Goal: Task Accomplishment & Management: Manage account settings

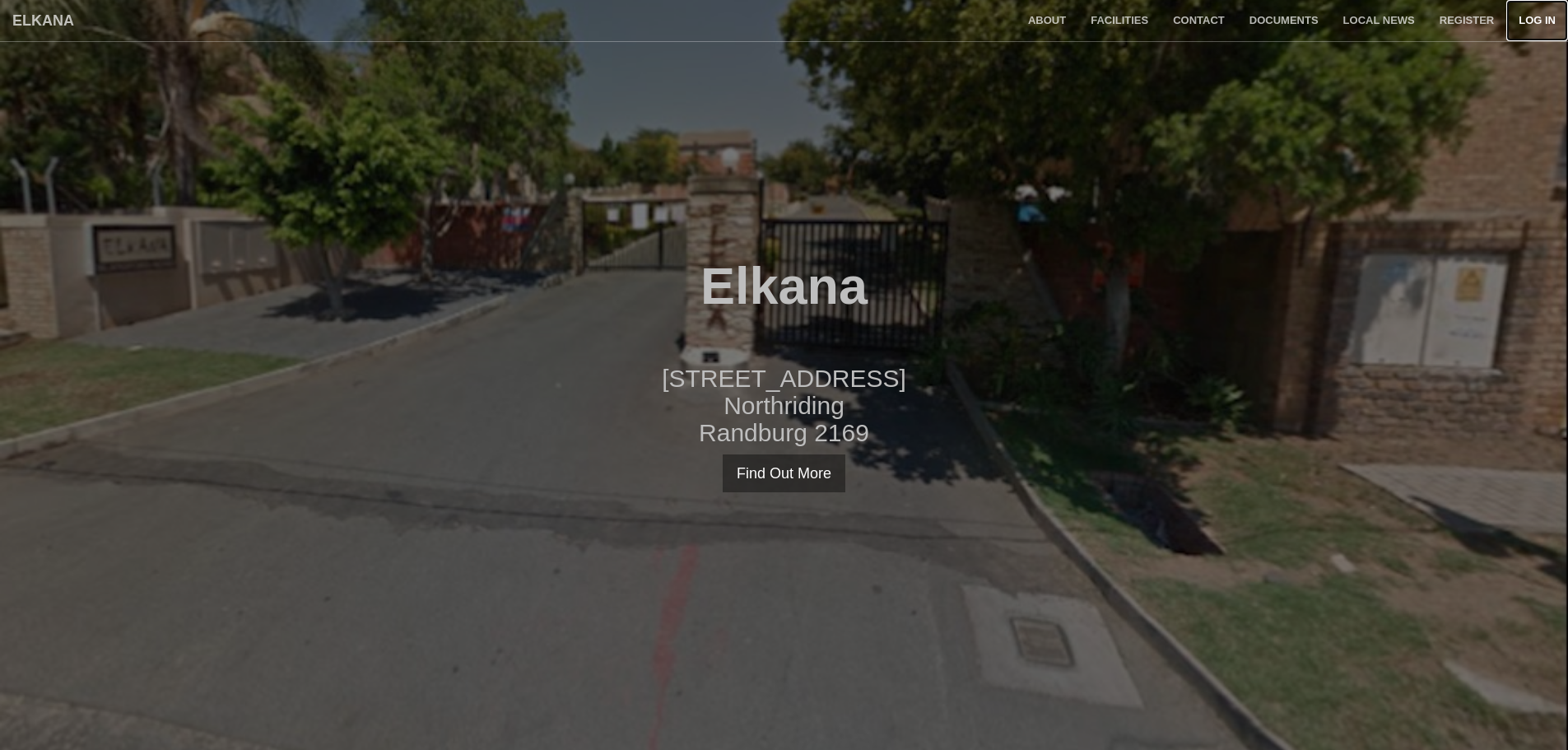
click at [1545, 30] on link "Log in" at bounding box center [1537, 20] width 62 height 41
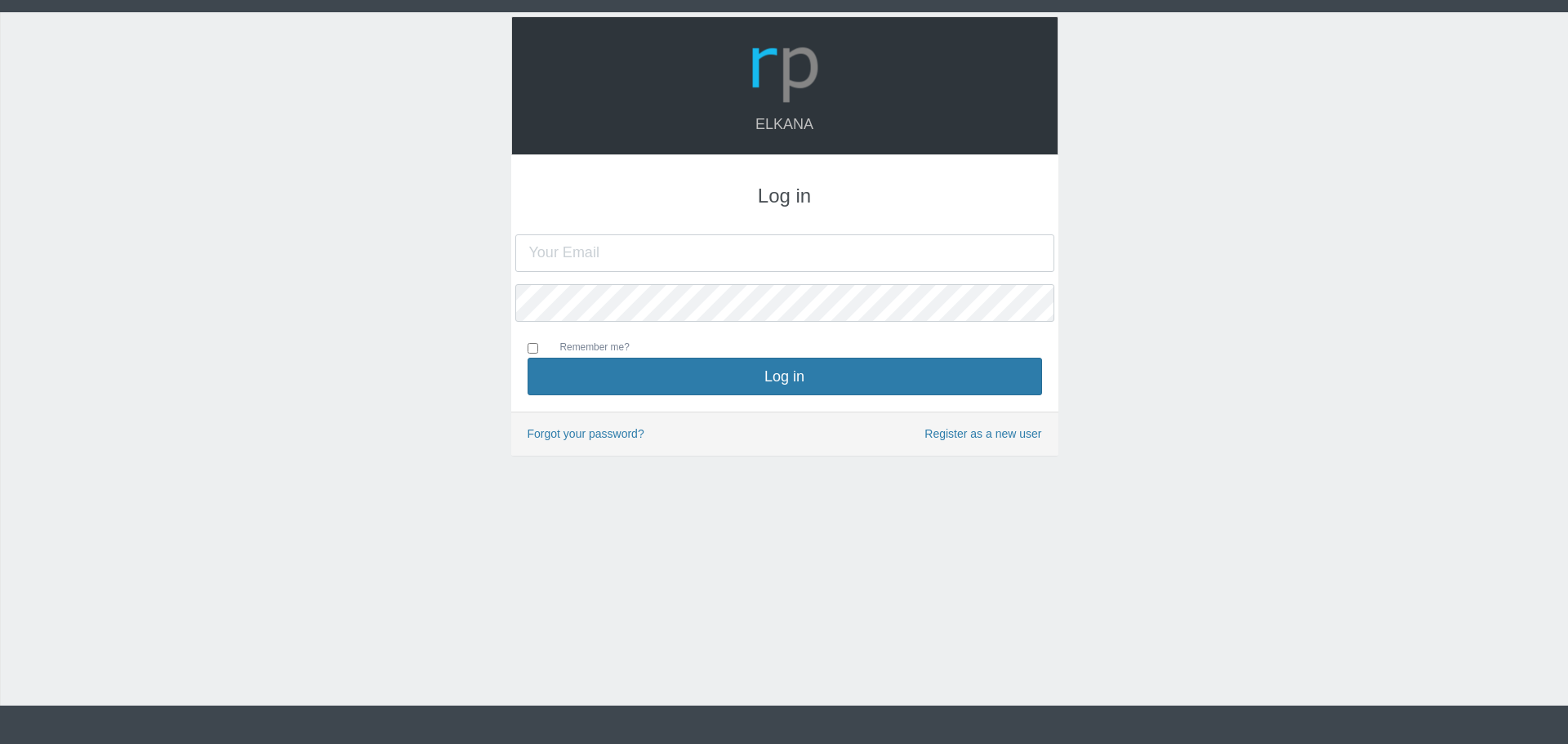
click at [737, 247] on input "text" at bounding box center [785, 253] width 539 height 38
type input "[PERSON_NAME][EMAIL_ADDRESS][DOMAIN_NAME]"
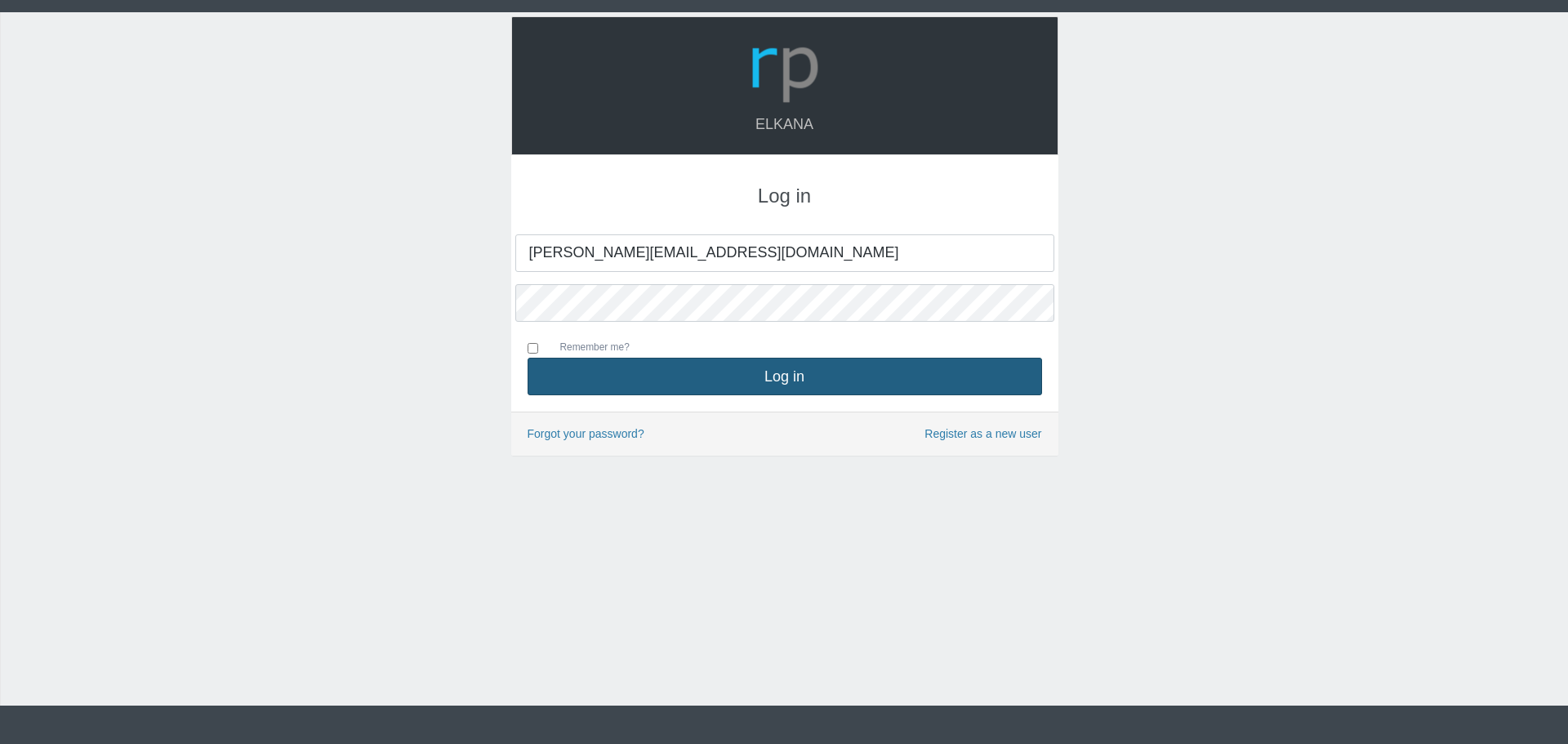
click at [744, 384] on button "Log in" at bounding box center [784, 376] width 515 height 38
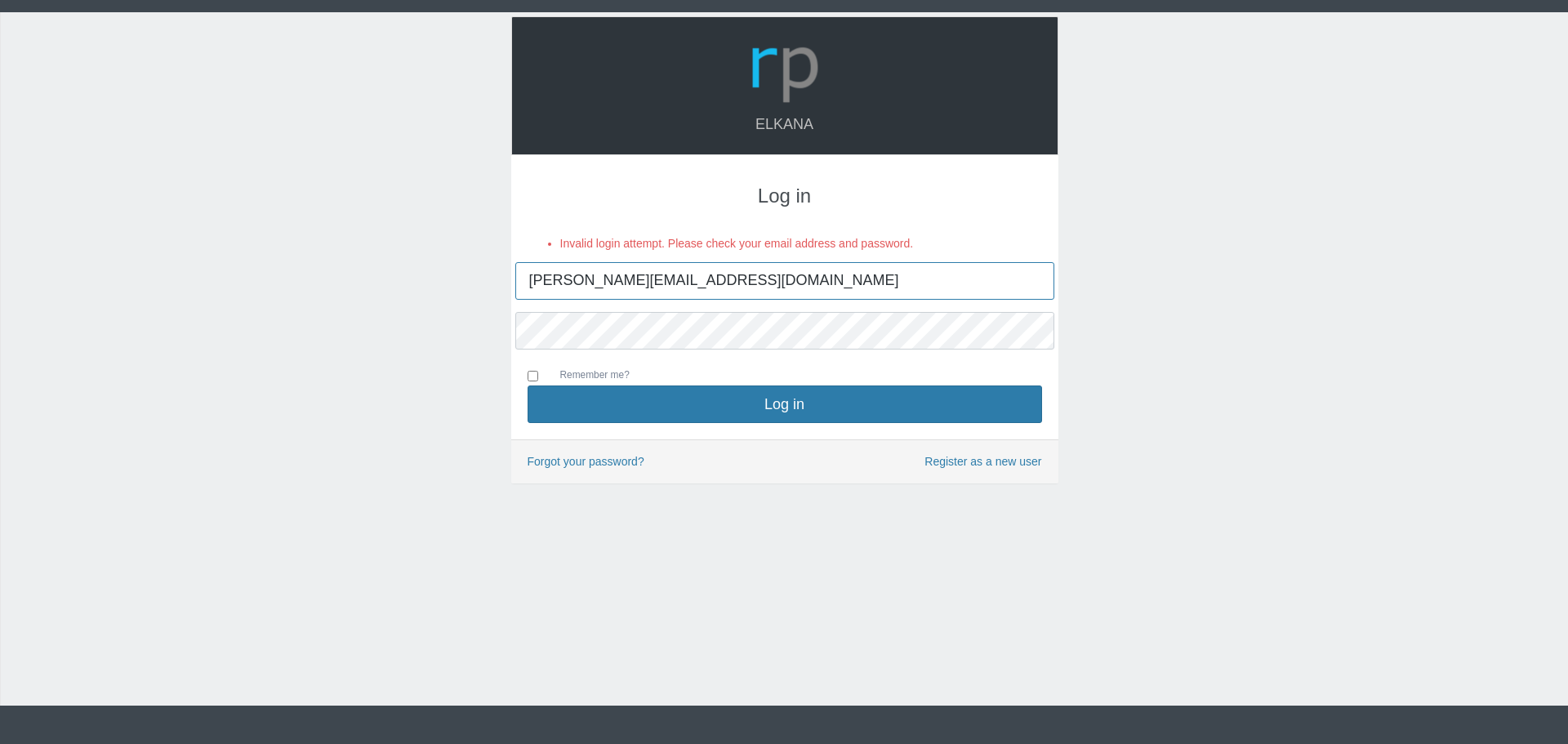
drag, startPoint x: 742, startPoint y: 267, endPoint x: 316, endPoint y: 269, distance: 426.0
click at [316, 269] on div "Elkana Log in Invalid login attempt. Please check your email address and passwo…" at bounding box center [784, 359] width 1568 height 694
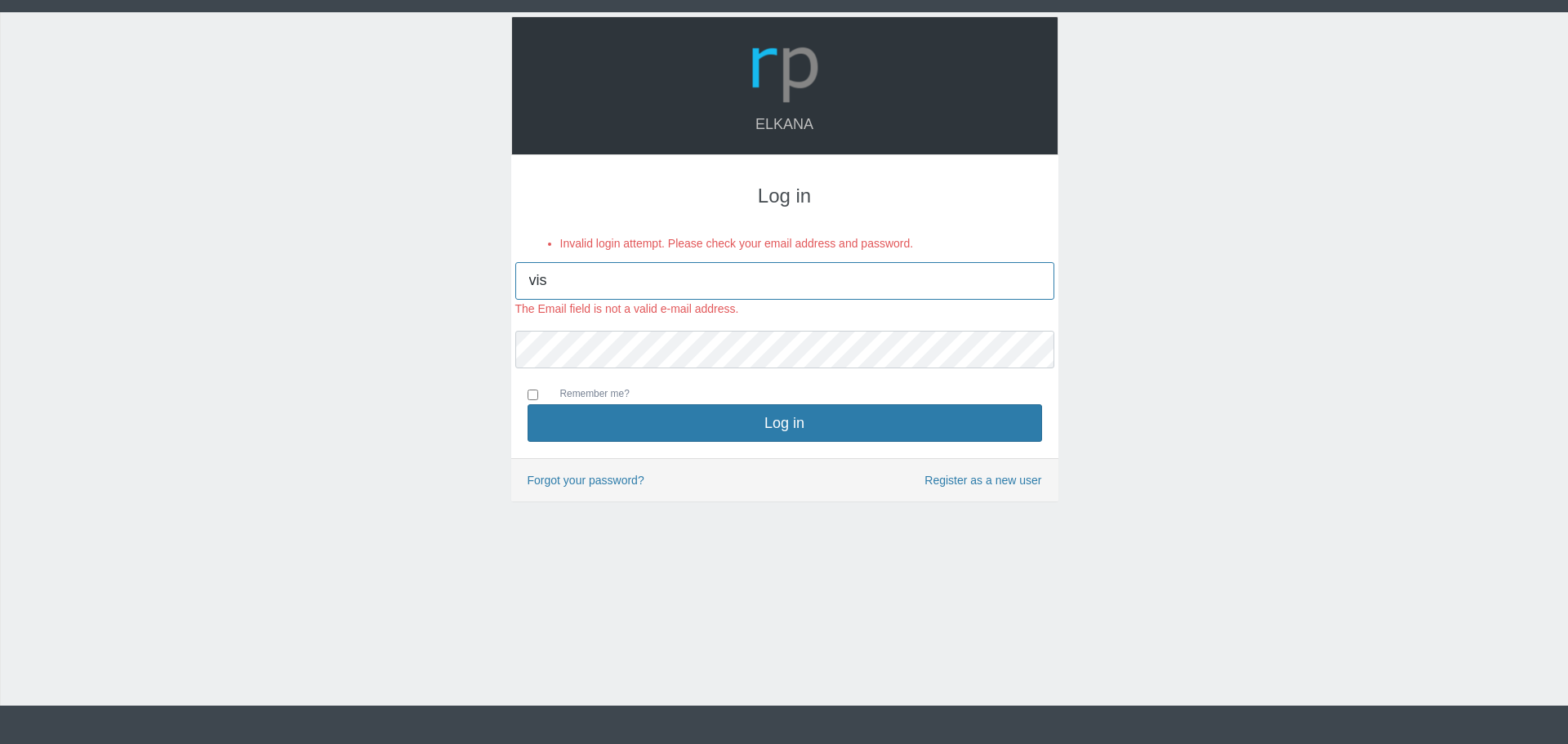
type input "vishalinpillay@gmail.com"
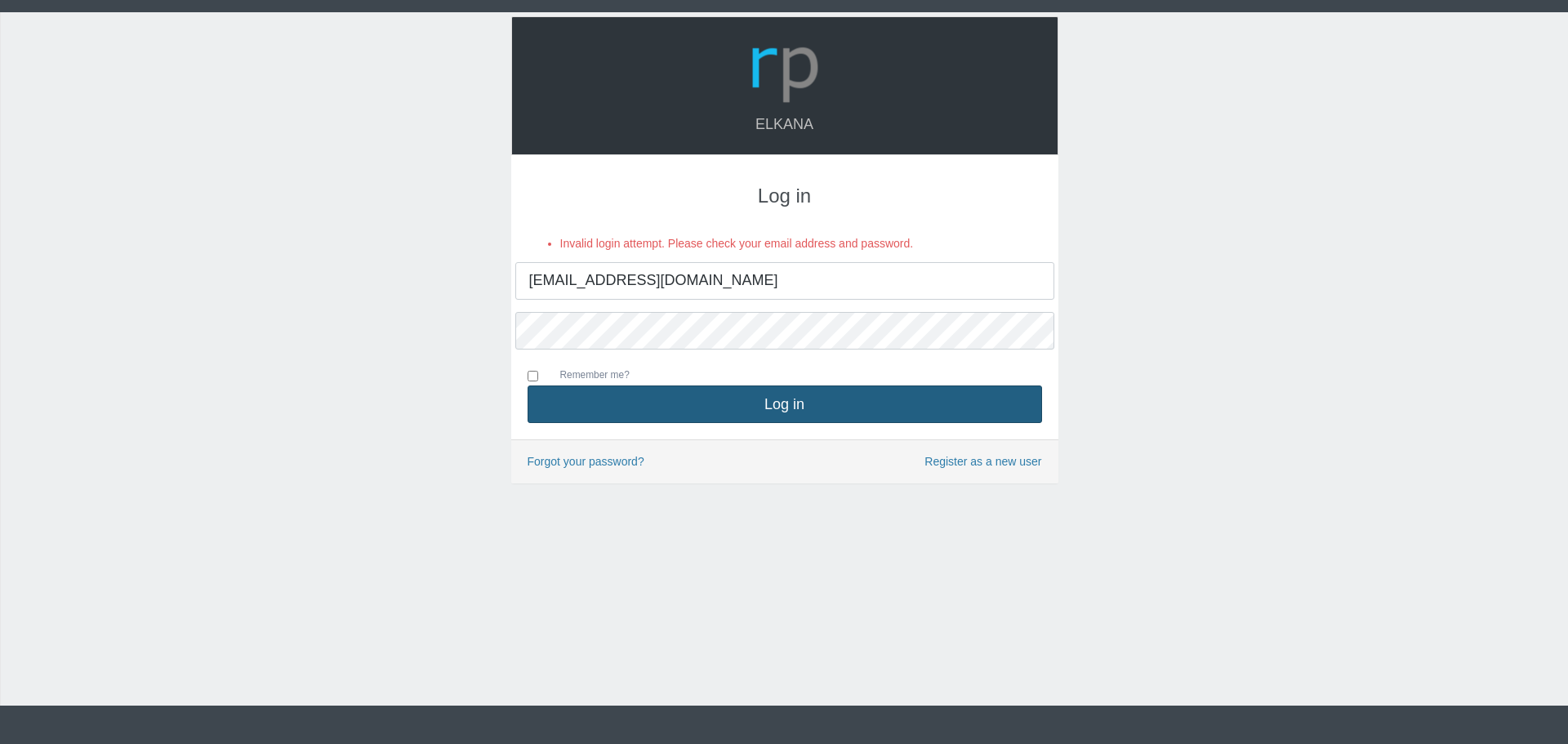
click at [656, 405] on button "Log in" at bounding box center [784, 404] width 515 height 38
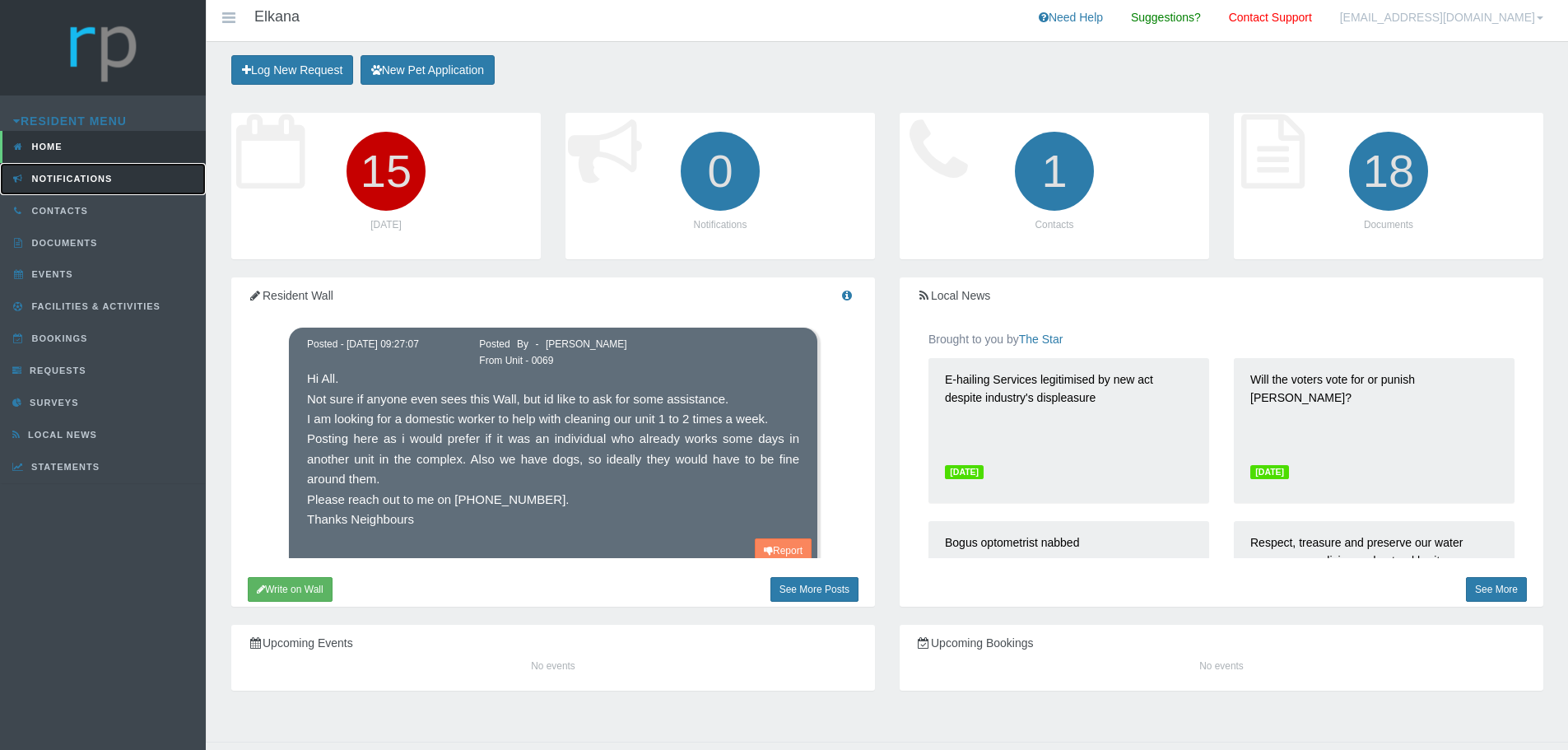
click at [79, 185] on link "Notifications" at bounding box center [103, 179] width 206 height 32
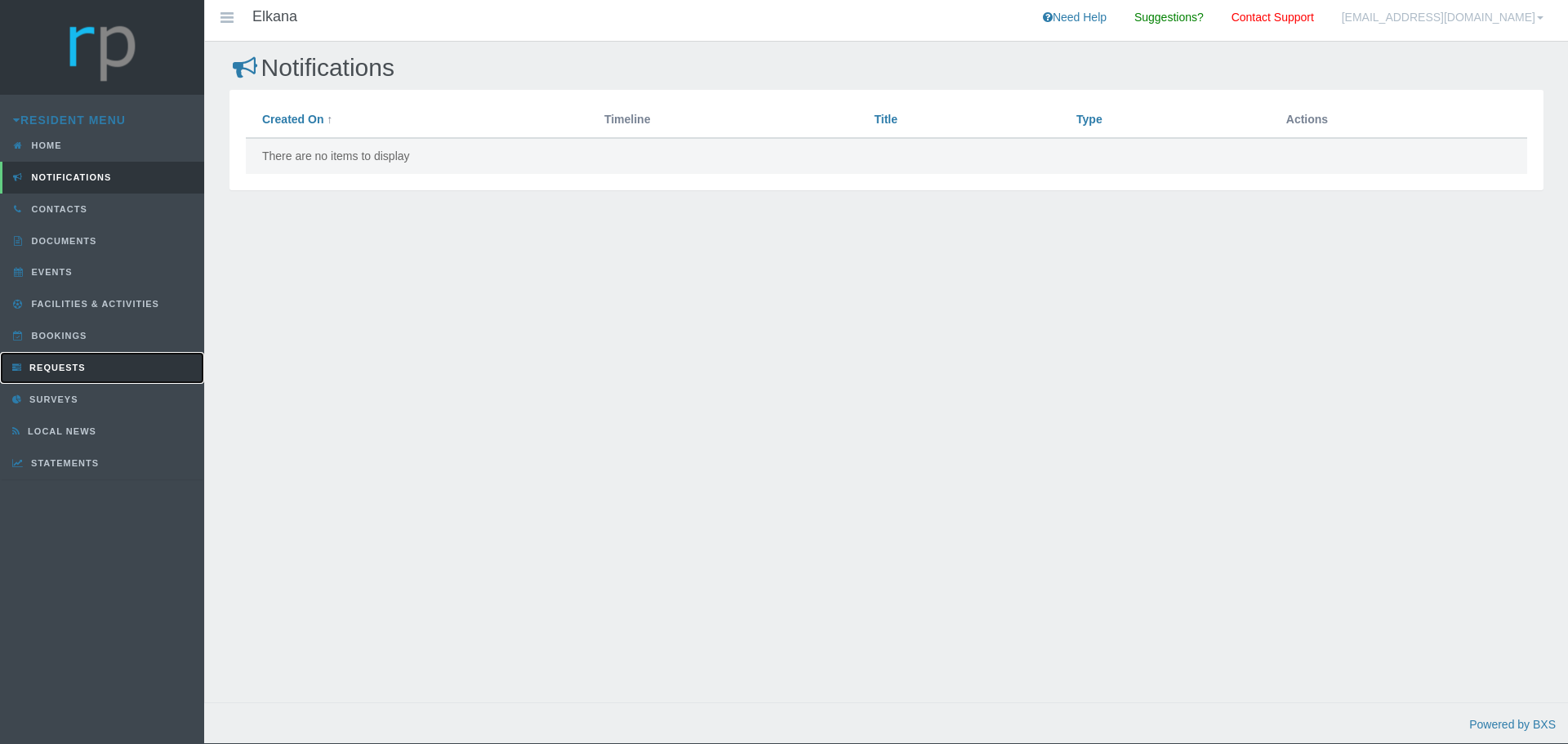
click at [101, 372] on link "Requests" at bounding box center [102, 368] width 205 height 32
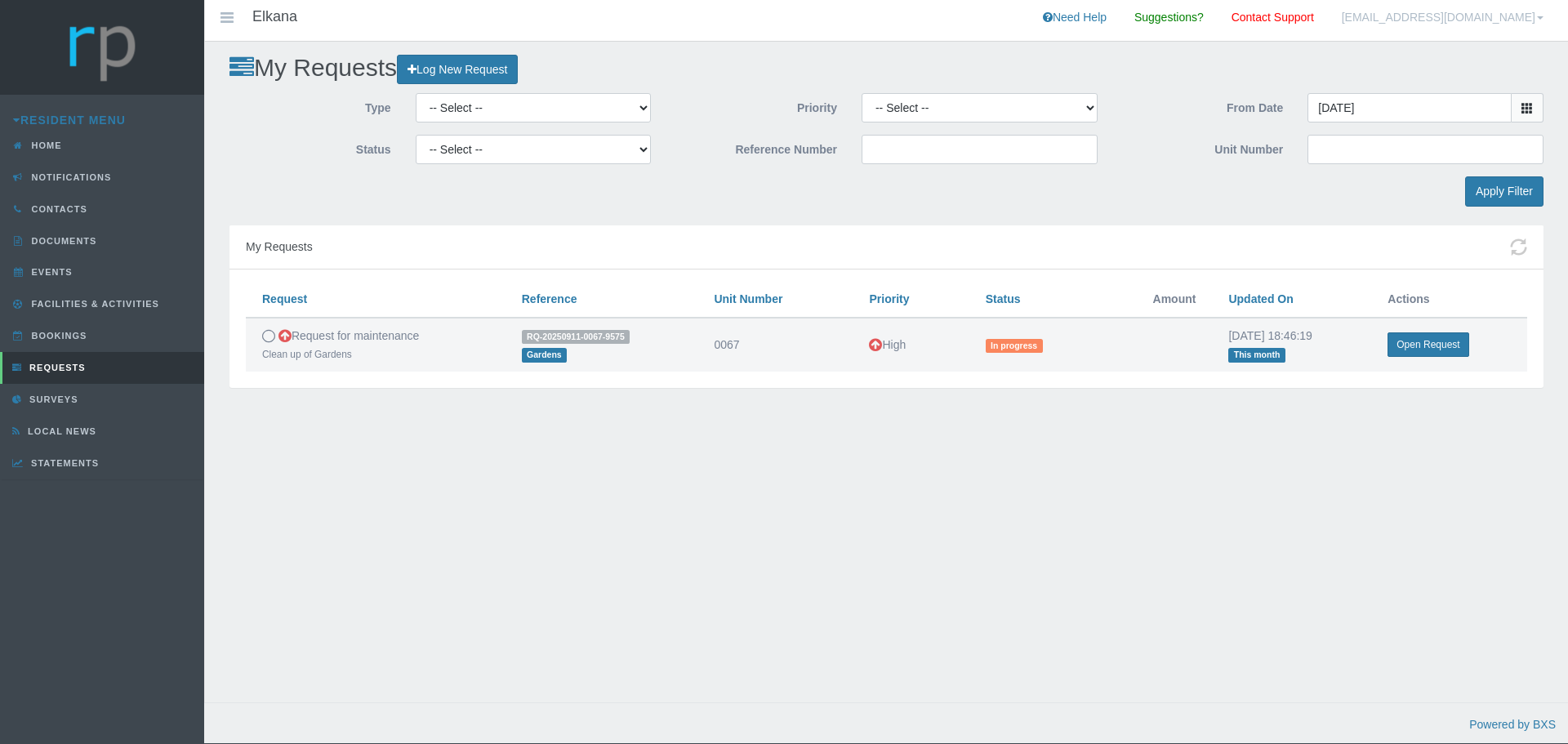
click at [371, 331] on td "Request for maintenance Clean up of Gardens" at bounding box center [375, 345] width 260 height 54
click at [1429, 333] on td "Open Request" at bounding box center [1449, 345] width 156 height 54
click at [1429, 337] on link "Open Request" at bounding box center [1428, 344] width 81 height 25
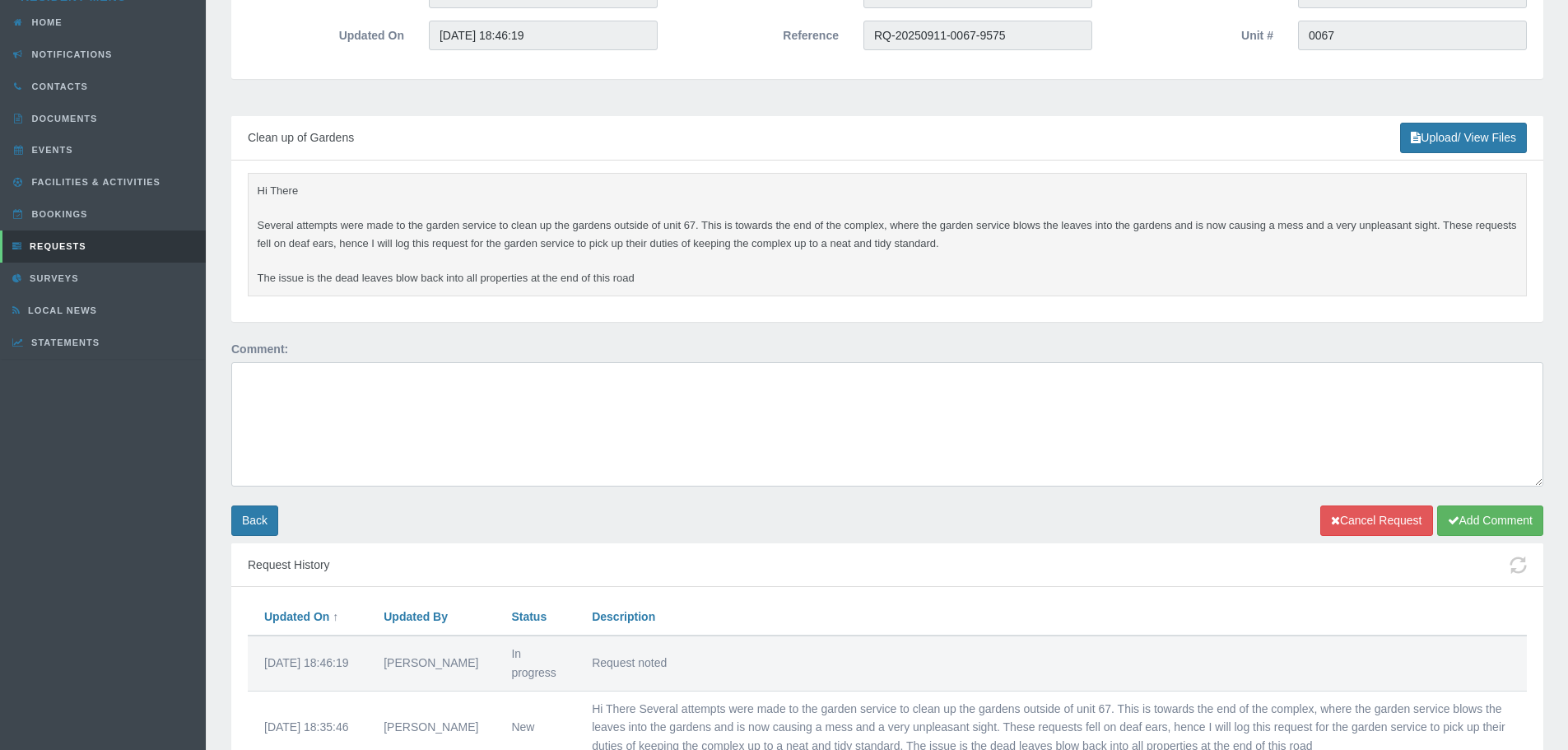
scroll to position [247, 0]
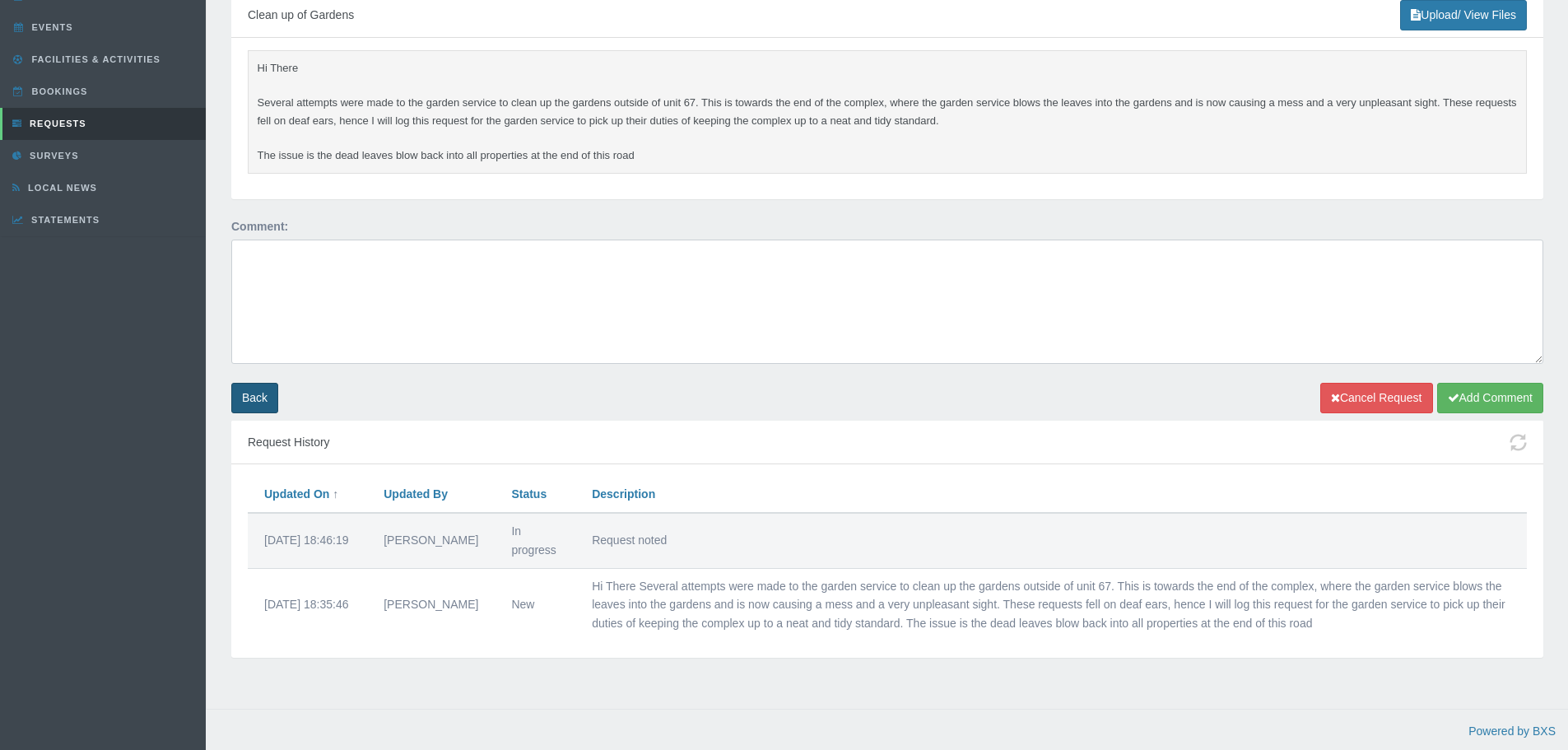
click at [278, 393] on link "Back" at bounding box center [254, 397] width 47 height 31
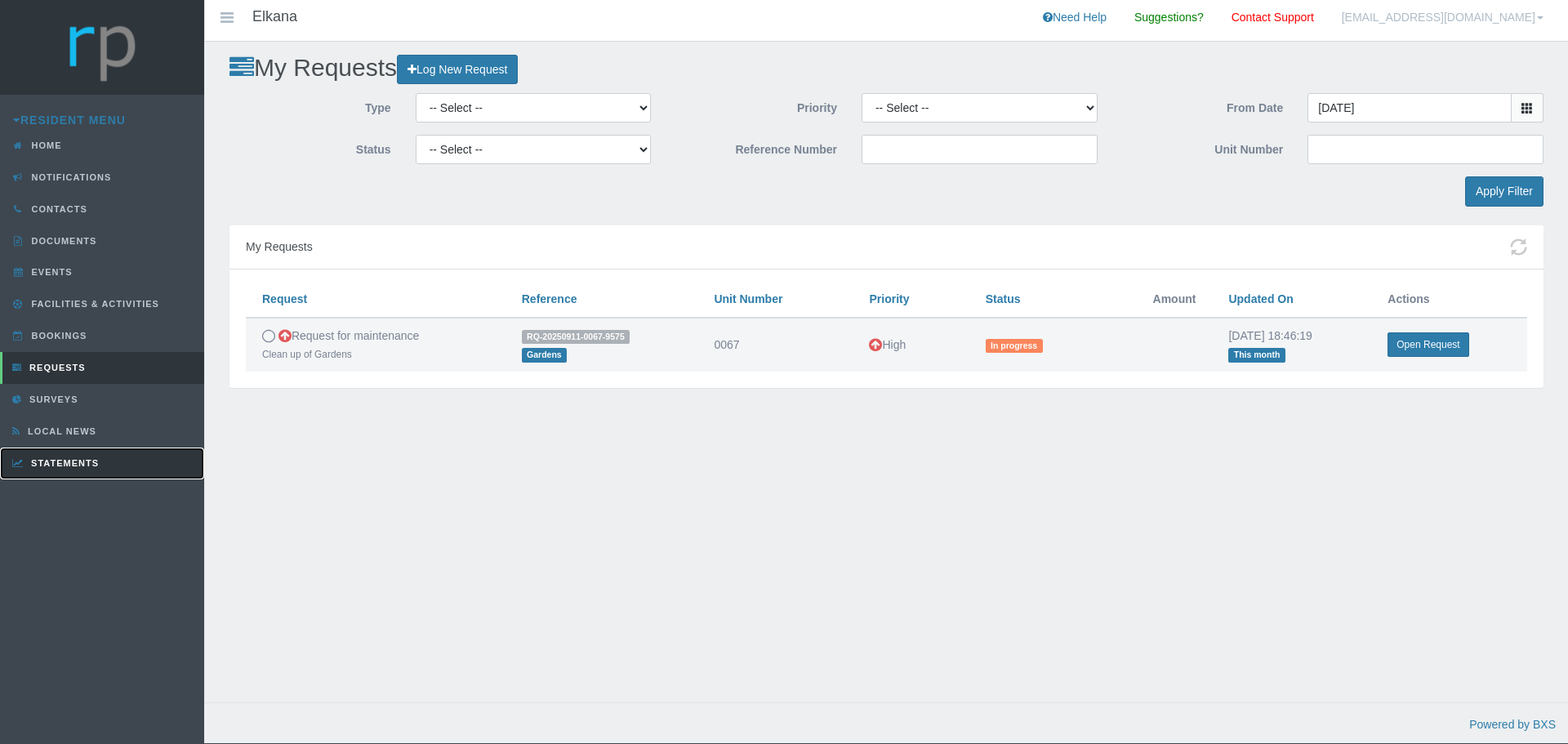
click at [95, 451] on link "Statements" at bounding box center [102, 463] width 205 height 32
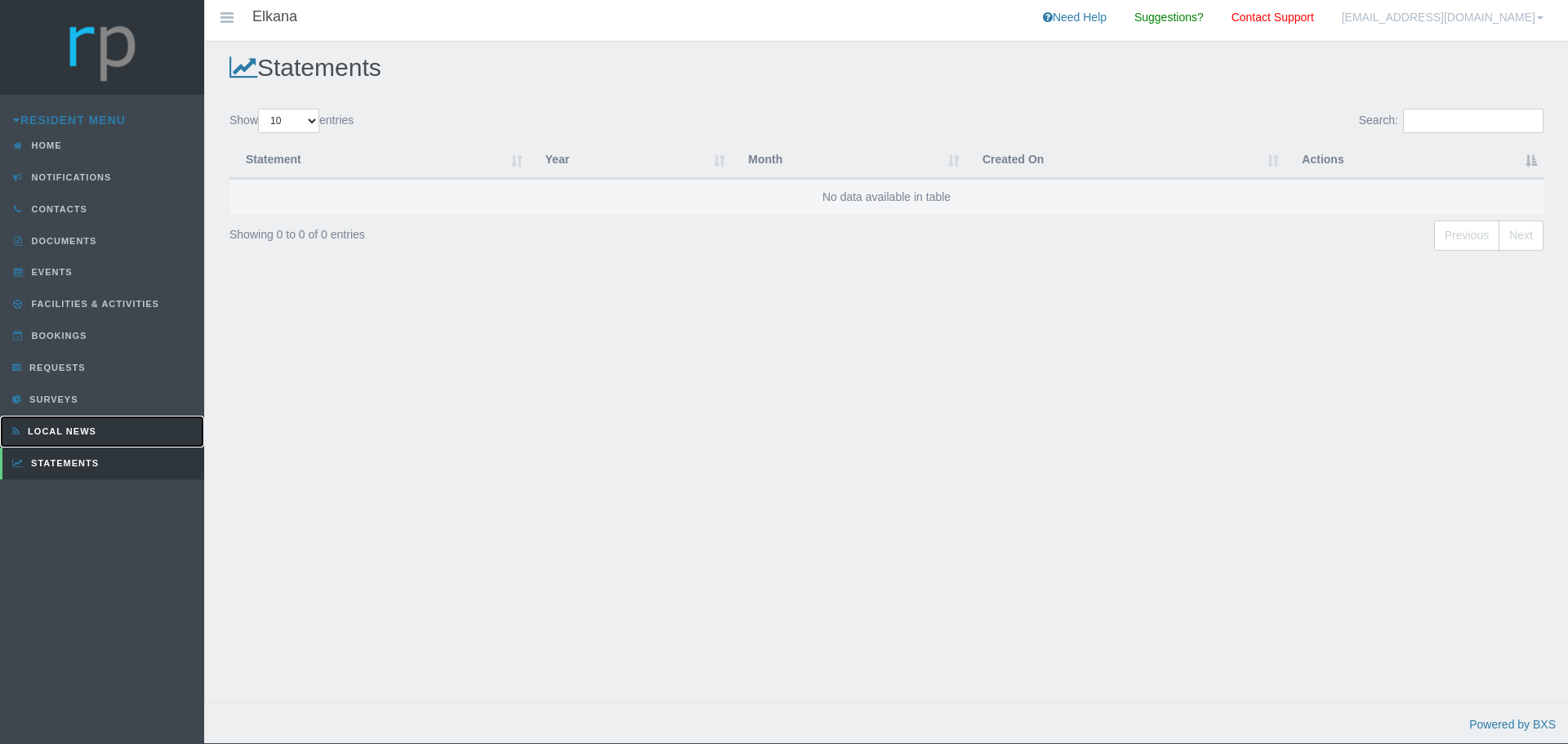
drag, startPoint x: 0, startPoint y: 0, endPoint x: 100, endPoint y: 425, distance: 436.6
click at [100, 425] on link "Local News" at bounding box center [102, 432] width 205 height 32
